Goal: Task Accomplishment & Management: Use online tool/utility

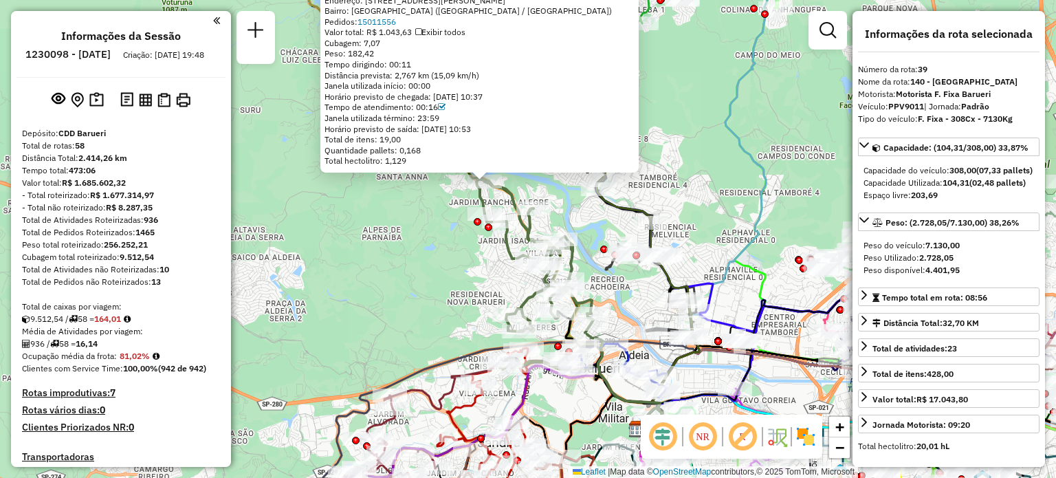
select select "**********"
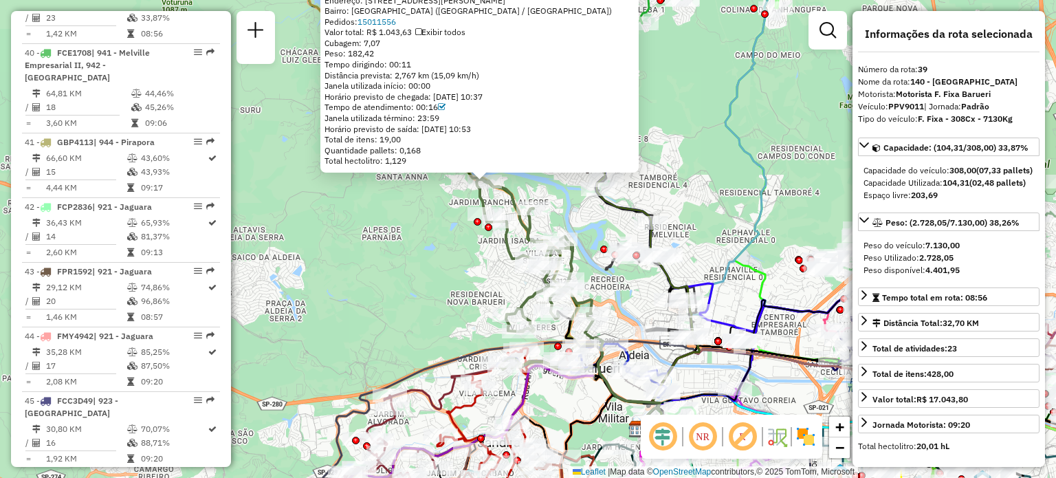
drag, startPoint x: 96, startPoint y: 267, endPoint x: 490, endPoint y: 259, distance: 393.5
click at [490, 259] on hb-router-mapa "Informações da Sessão 1230098 - [DATE] Criação: [DATE] 19:48 Depósito: CDD Baru…" at bounding box center [528, 239] width 1056 height 478
click at [385, 273] on div "30325202 - [PERSON_NAME] Endereço: [STREET_ADDRESS][PERSON_NAME] Bairro: [GEOGR…" at bounding box center [528, 239] width 1056 height 478
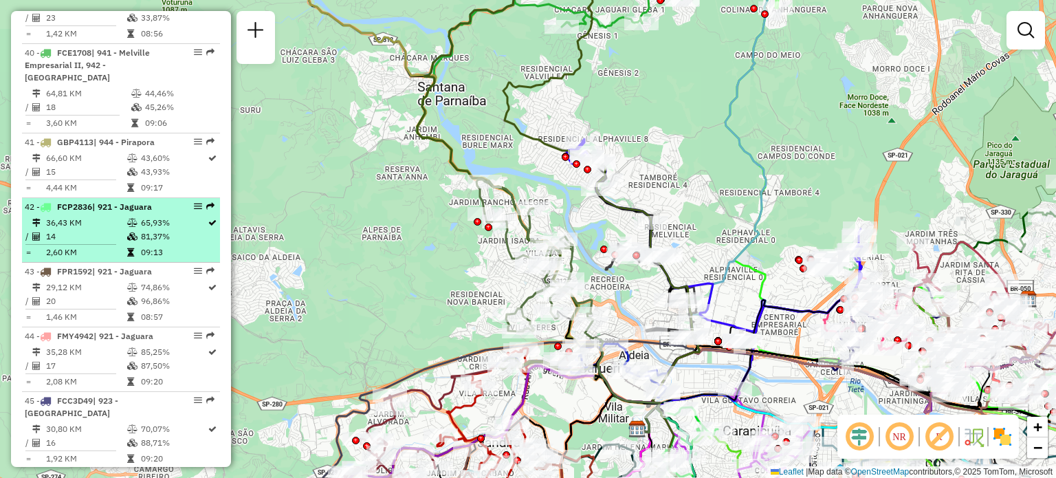
click at [208, 210] on em at bounding box center [210, 206] width 8 height 8
select select "**********"
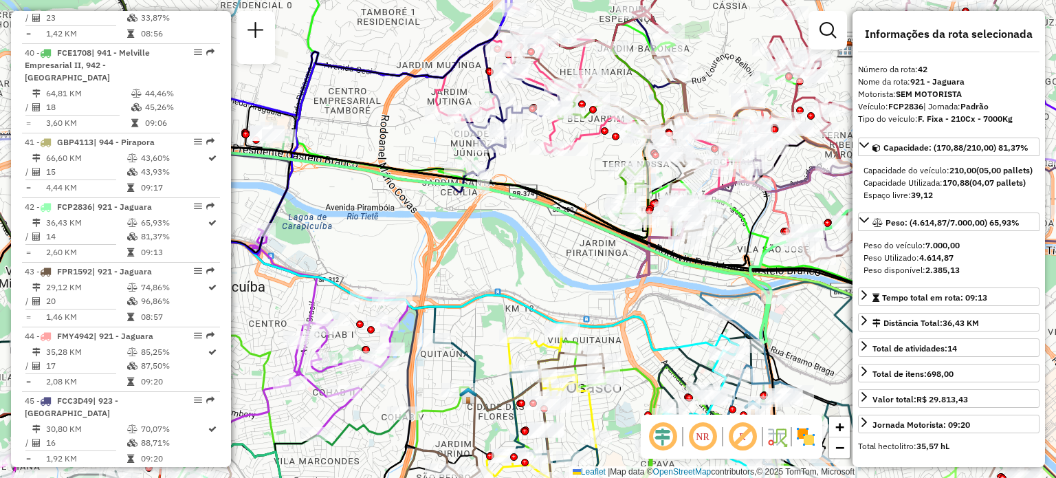
drag, startPoint x: 82, startPoint y: 278, endPoint x: 416, endPoint y: 274, distance: 334.3
click at [416, 274] on hb-router-mapa "Informações da Sessão 1230098 - [DATE] Criação: [DATE] 19:48 Depósito: CDD Baru…" at bounding box center [528, 239] width 1056 height 478
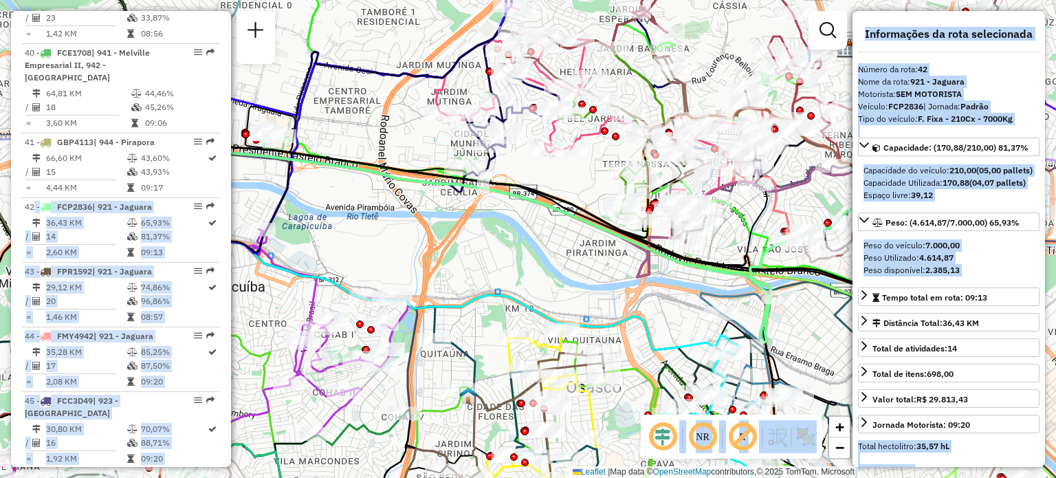
drag, startPoint x: 30, startPoint y: 248, endPoint x: 469, endPoint y: 252, distance: 438.8
click at [469, 252] on hb-router-mapa "Informações da Sessão 1230098 - [DATE] Criação: [DATE] 19:48 Depósito: CDD Baru…" at bounding box center [528, 239] width 1056 height 478
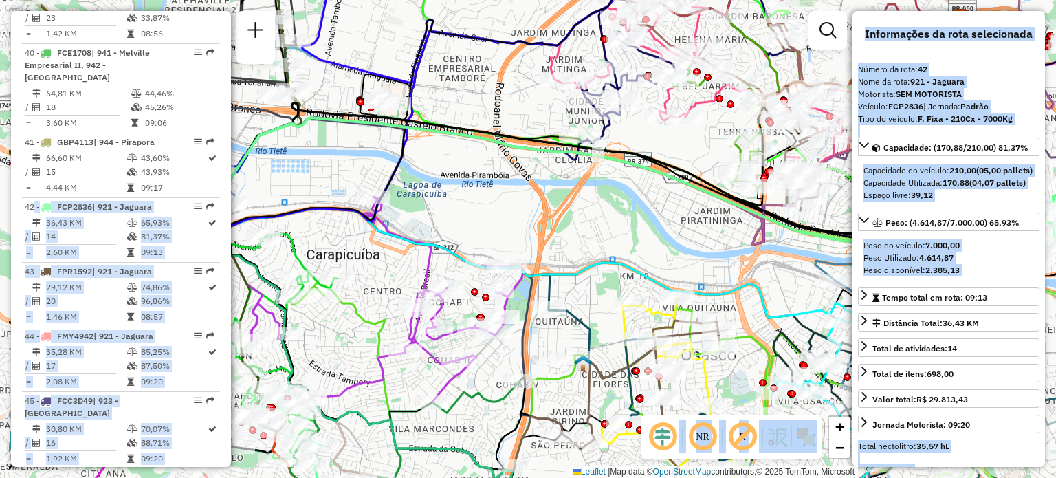
drag, startPoint x: 409, startPoint y: 259, endPoint x: 523, endPoint y: 228, distance: 118.8
click at [523, 228] on div "Janela de atendimento Grade de atendimento Capacidade Transportadoras Veículos …" at bounding box center [528, 239] width 1056 height 478
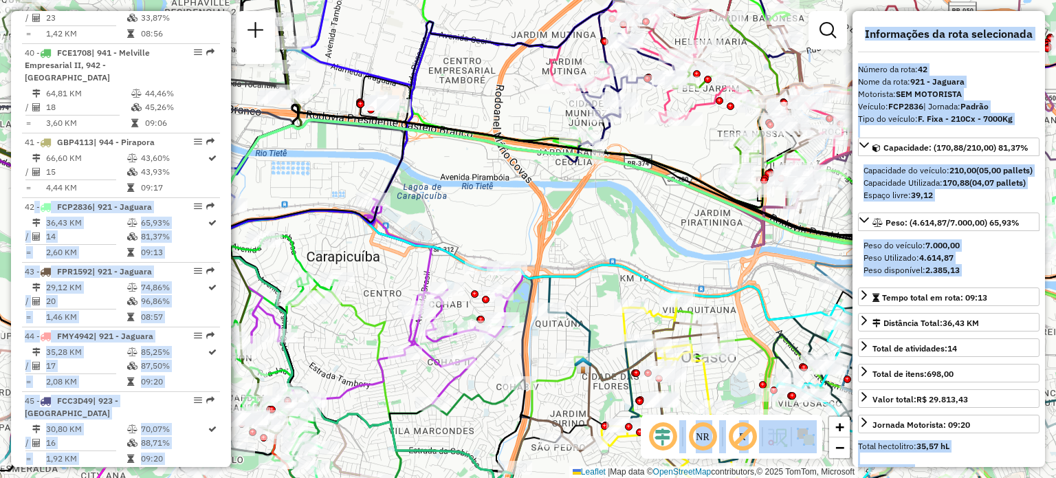
click at [523, 228] on div "Janela de atendimento Grade de atendimento Capacidade Transportadoras Veículos …" at bounding box center [528, 239] width 1056 height 478
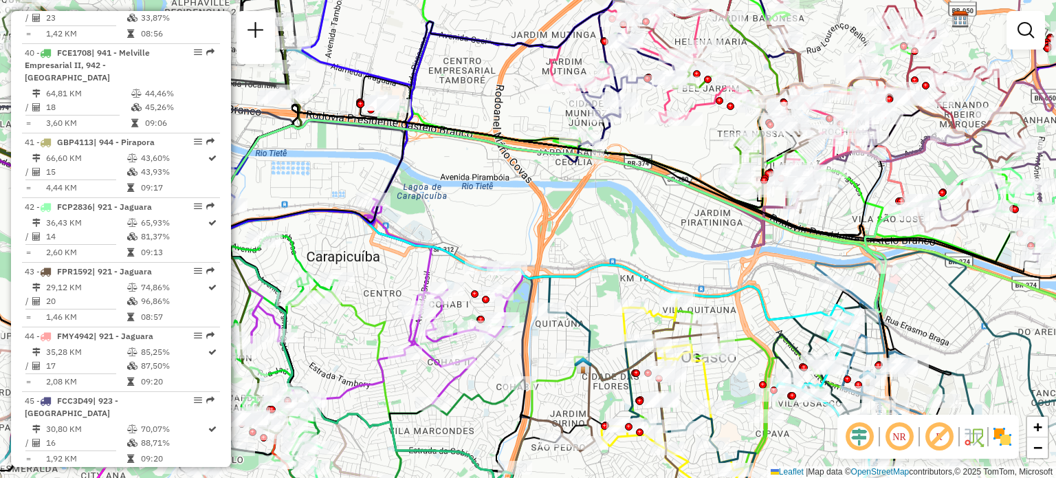
drag, startPoint x: 105, startPoint y: 272, endPoint x: 480, endPoint y: 248, distance: 376.3
click at [480, 248] on hb-router-mapa "Informações da Sessão 1230098 - [DATE] Criação: [DATE] 19:48 Depósito: CDD Baru…" at bounding box center [528, 239] width 1056 height 478
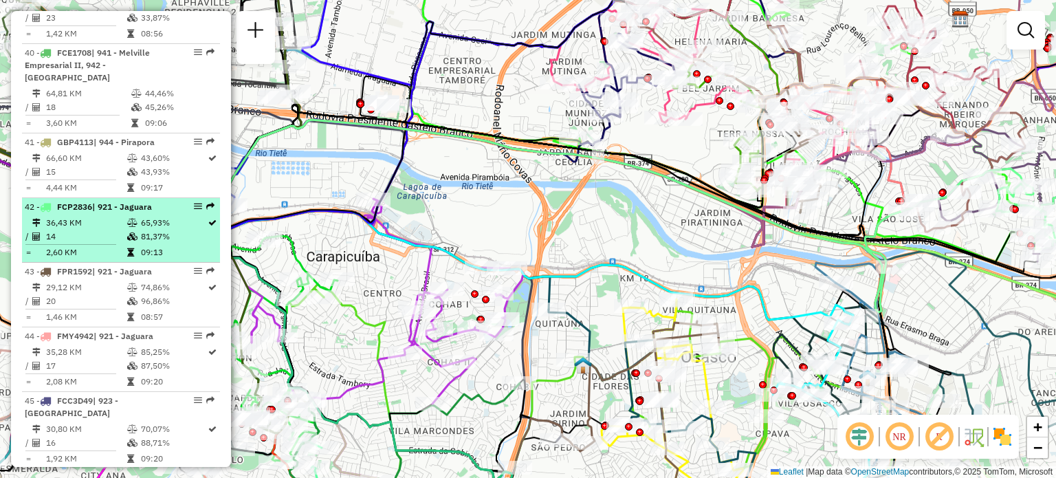
click at [127, 243] on td at bounding box center [134, 237] width 14 height 14
select select "**********"
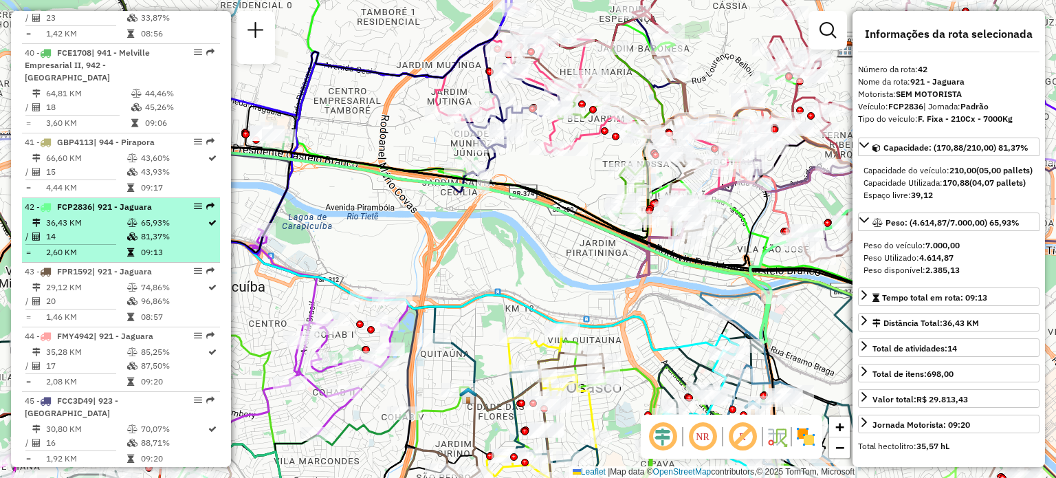
click at [127, 243] on td at bounding box center [134, 237] width 14 height 14
click at [208, 227] on icon at bounding box center [212, 223] width 8 height 8
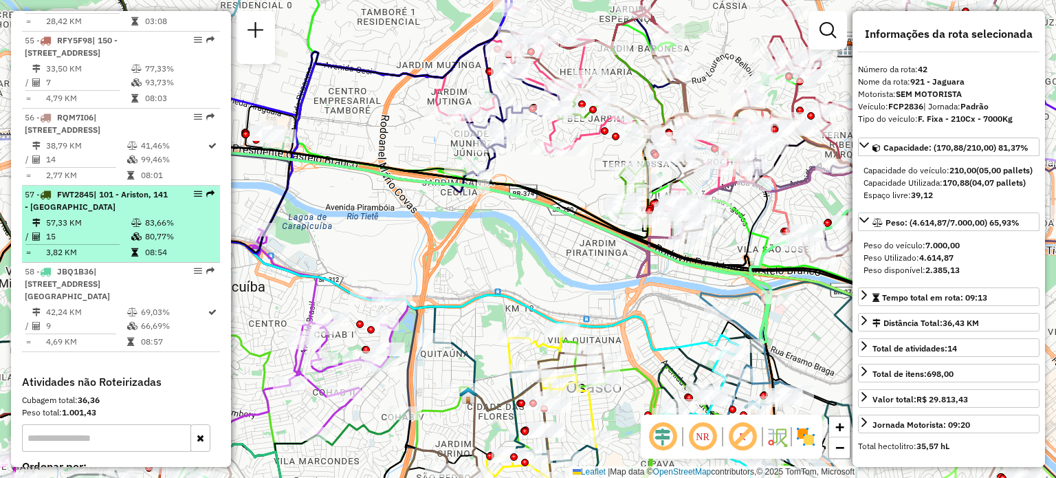
scroll to position [5053, 0]
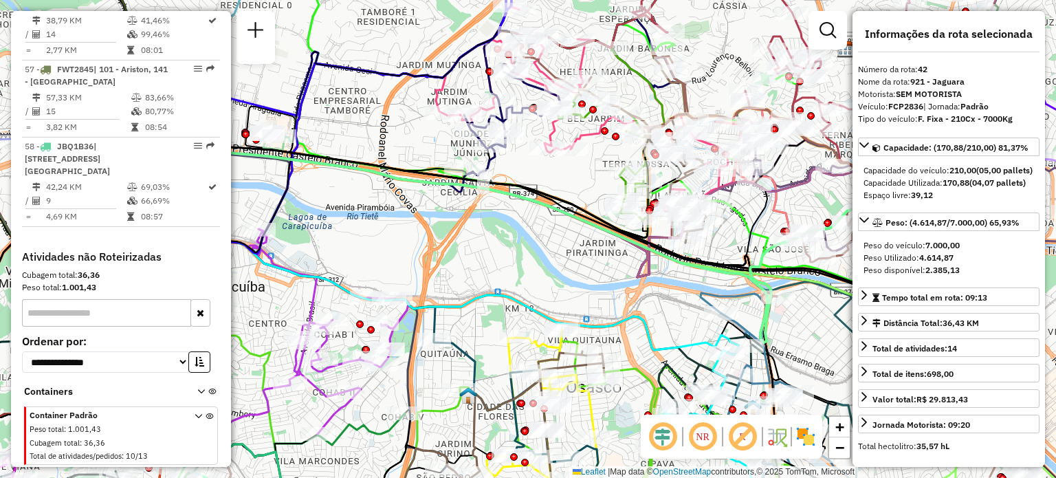
click at [677, 434] on em at bounding box center [662, 436] width 33 height 33
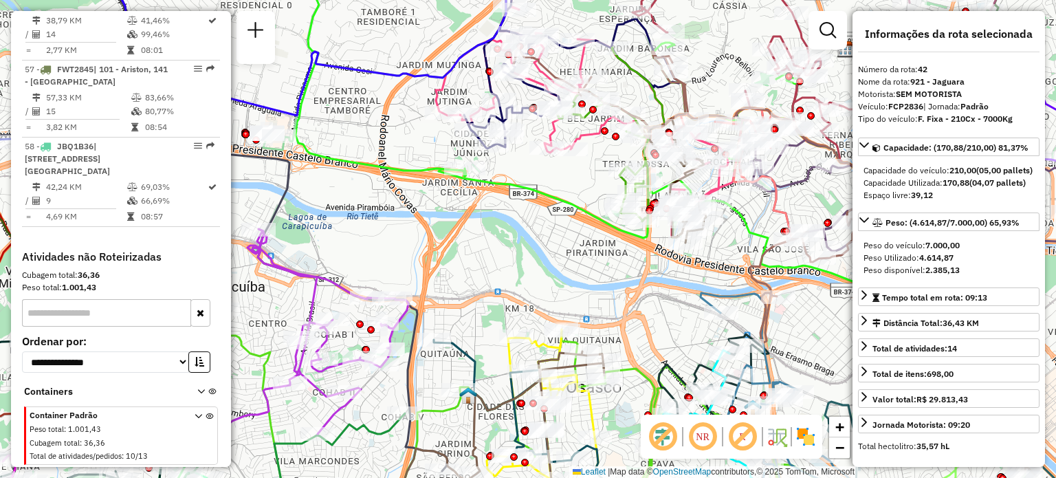
click at [677, 434] on em at bounding box center [662, 436] width 33 height 33
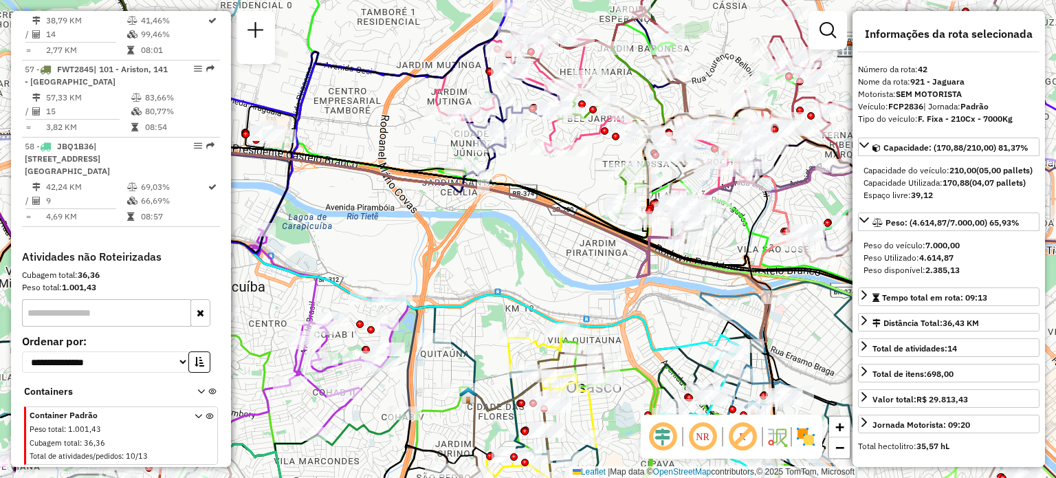
click at [677, 434] on em at bounding box center [662, 436] width 33 height 33
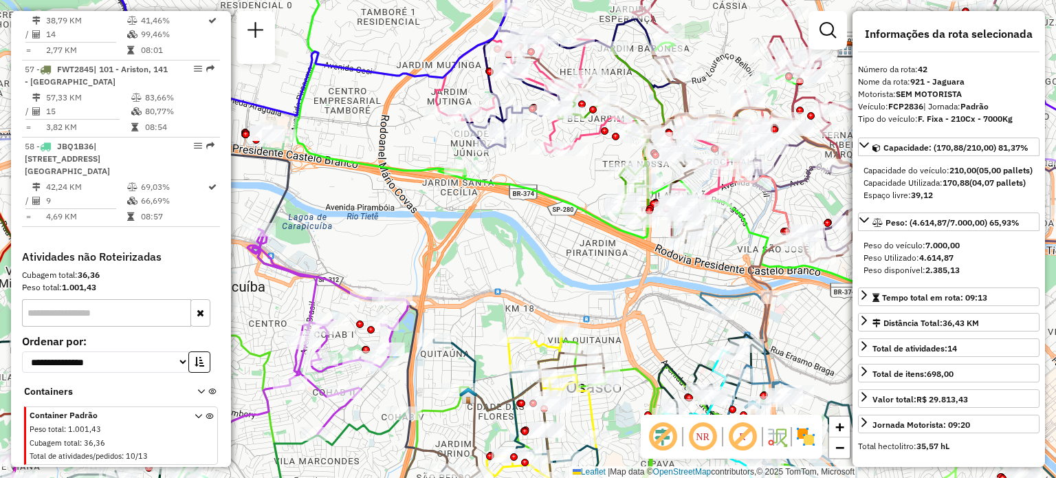
click at [701, 435] on em at bounding box center [702, 436] width 33 height 33
click at [805, 437] on img at bounding box center [806, 437] width 22 height 22
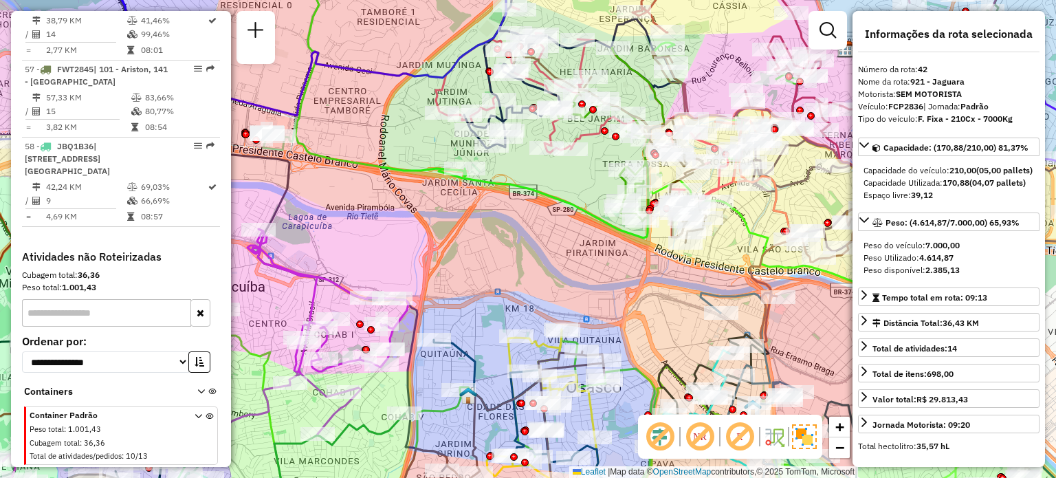
click at [805, 437] on img at bounding box center [804, 436] width 25 height 25
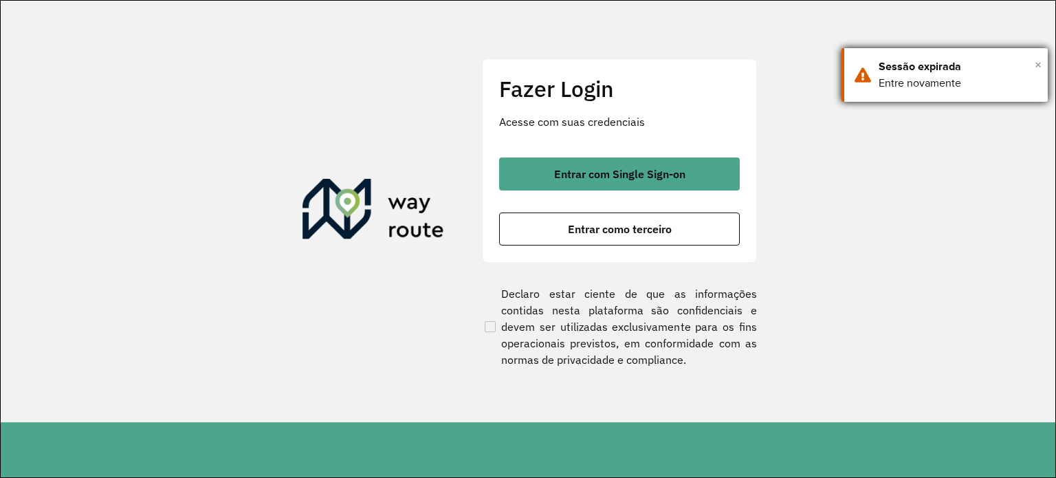
click at [1036, 66] on span "×" at bounding box center [1038, 64] width 7 height 21
